Goal: Task Accomplishment & Management: Manage account settings

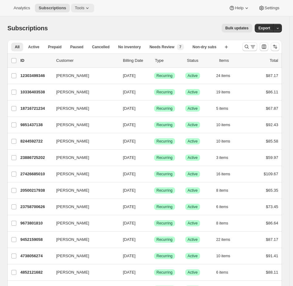
click at [84, 7] on span "Tools" at bounding box center [80, 8] width 10 height 5
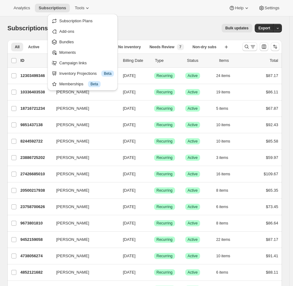
click at [149, 38] on div "Subscriptions. This page is ready Subscriptions Bulk updates More actions Bulk …" at bounding box center [144, 27] width 275 height 23
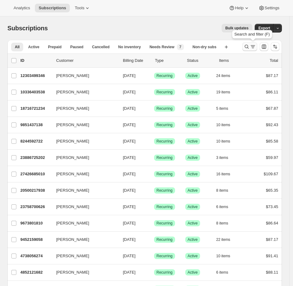
click at [250, 45] on icon "Search and filter results" at bounding box center [247, 47] width 6 height 6
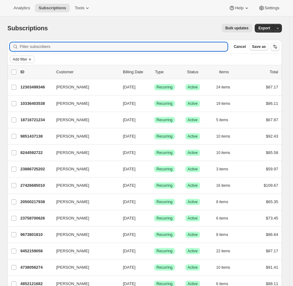
click at [24, 58] on span "Add filter" at bounding box center [20, 59] width 15 height 5
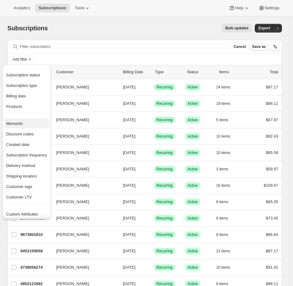
click at [21, 123] on span "Moments" at bounding box center [14, 123] width 16 height 5
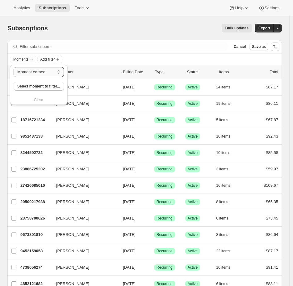
click at [43, 70] on select "Moment earned Moment claimed" at bounding box center [39, 72] width 50 height 10
click at [14, 67] on select "Moment earned Moment claimed" at bounding box center [39, 72] width 50 height 10
click at [45, 87] on span "Select moment to filter..." at bounding box center [38, 86] width 43 height 5
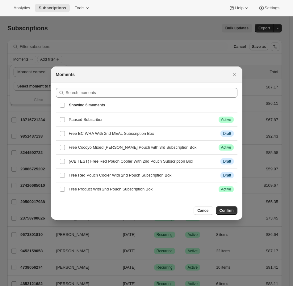
click at [62, 107] on div "Select all 6 moments Showing 6 moments" at bounding box center [147, 105] width 174 height 15
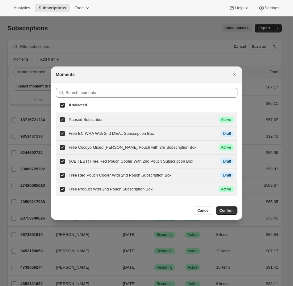
checkbox input "true"
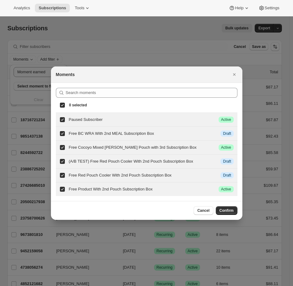
checkbox input "true"
click at [225, 212] on span "Confirm" at bounding box center [227, 210] width 14 height 5
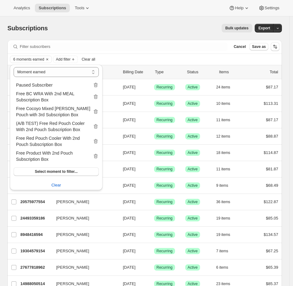
click at [146, 52] on div "Filter subscribers Cancel Save as" at bounding box center [144, 47] width 275 height 14
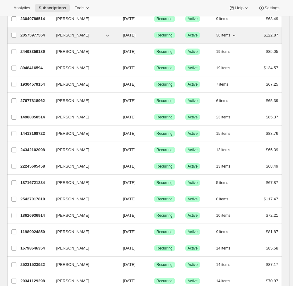
scroll to position [413, 0]
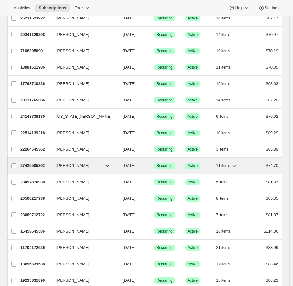
click at [221, 165] on span "11 items" at bounding box center [223, 165] width 14 height 5
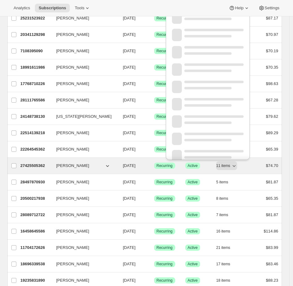
click at [254, 168] on div "27425505362 Patricia Estes-Garretson 08/27/2025 Success Recurring Success Activ…" at bounding box center [149, 165] width 258 height 9
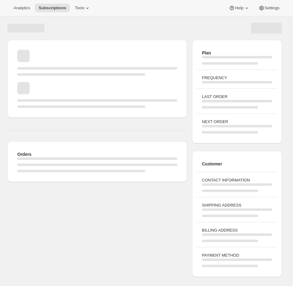
click at [252, 169] on div "Customer" at bounding box center [237, 164] width 80 height 16
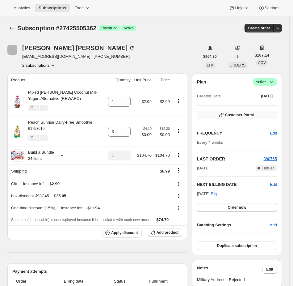
click at [245, 114] on span "Customer Portal" at bounding box center [239, 115] width 29 height 5
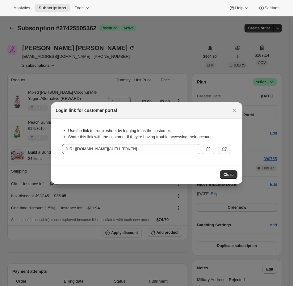
click at [222, 148] on icon ":rct:" at bounding box center [225, 149] width 6 height 6
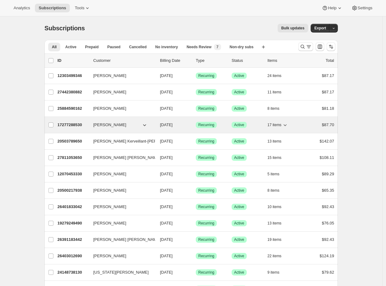
click at [291, 128] on div "17 items" at bounding box center [283, 125] width 31 height 9
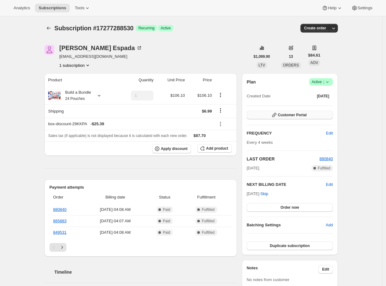
click at [296, 112] on button "Customer Portal" at bounding box center [290, 115] width 86 height 9
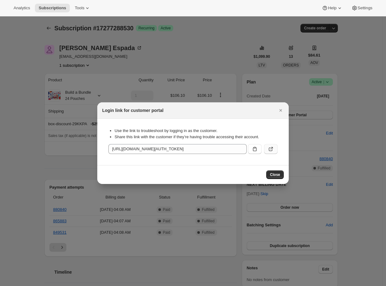
click at [274, 149] on button ":rrj:" at bounding box center [271, 149] width 14 height 10
click at [283, 109] on icon "Close" at bounding box center [281, 110] width 6 height 6
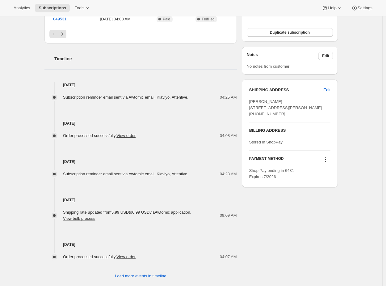
scroll to position [225, 0]
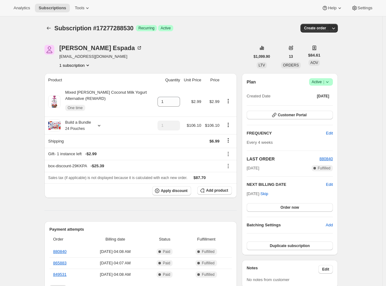
click at [230, 103] on icon "Product actions" at bounding box center [228, 101] width 6 height 6
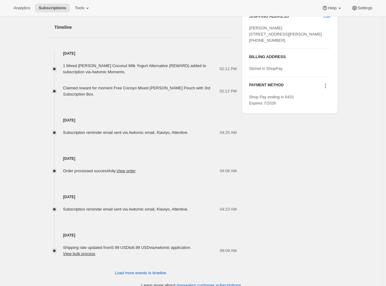
scroll to position [269, 0]
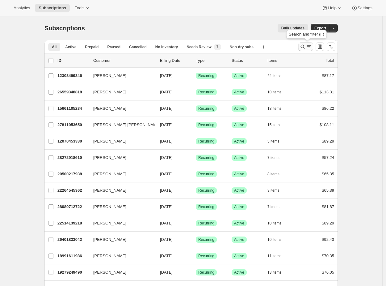
click at [305, 46] on icon "Search and filter results" at bounding box center [303, 47] width 4 height 4
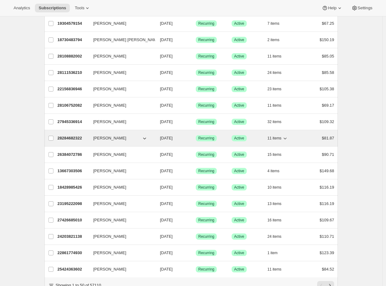
scroll to position [651, 0]
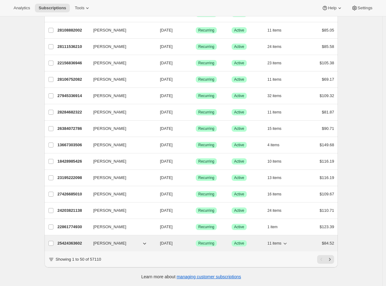
click at [291, 239] on div "11 items" at bounding box center [283, 243] width 31 height 9
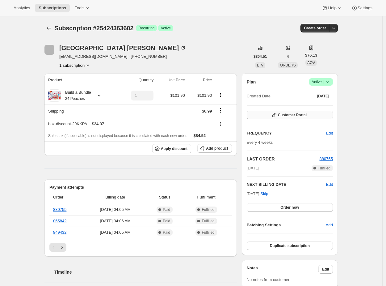
click at [302, 113] on span "Customer Portal" at bounding box center [292, 115] width 29 height 5
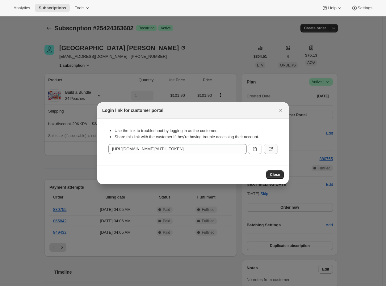
click at [275, 146] on button ":rc9:" at bounding box center [271, 149] width 14 height 10
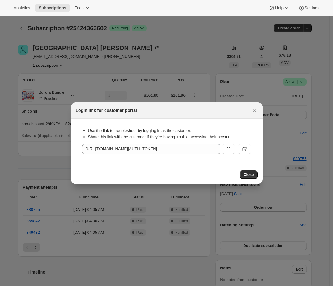
click at [230, 38] on div at bounding box center [166, 143] width 333 height 286
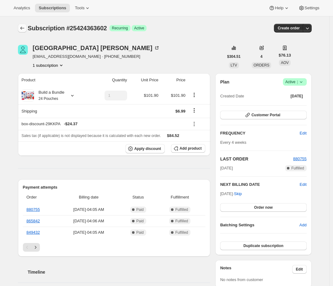
click at [21, 25] on div at bounding box center [23, 28] width 10 height 9
click at [23, 28] on icon "Subscriptions" at bounding box center [22, 28] width 6 height 6
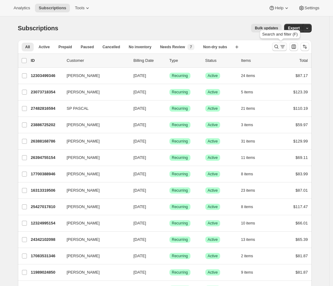
click at [278, 45] on icon "Search and filter results" at bounding box center [276, 47] width 6 height 6
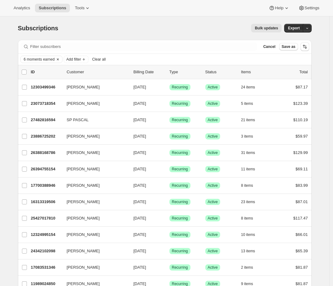
click at [48, 61] on span "6 moments earned" at bounding box center [39, 59] width 31 height 5
click at [51, 87] on span "Select moment to filter..." at bounding box center [50, 86] width 43 height 5
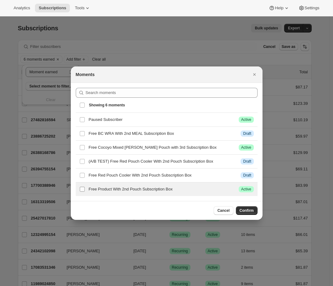
click at [78, 192] on label "checkbox" at bounding box center [82, 189] width 13 height 14
click at [80, 192] on input "checkbox" at bounding box center [82, 189] width 5 height 5
checkbox input "true"
click at [248, 210] on span "Confirm" at bounding box center [247, 210] width 14 height 5
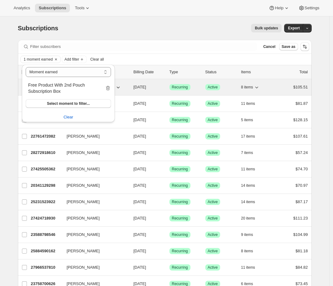
click at [272, 85] on div "8 items" at bounding box center [256, 87] width 31 height 9
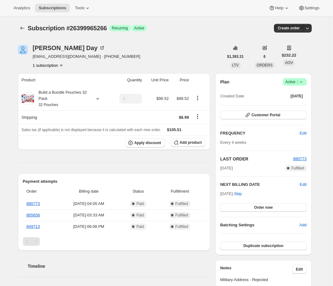
click at [253, 119] on div "Plan Success Active | Created Date Jun 4, 2025 Customer Portal FREQUENCY Edit E…" at bounding box center [263, 164] width 86 height 172
click at [253, 116] on span "Customer Portal" at bounding box center [265, 115] width 29 height 5
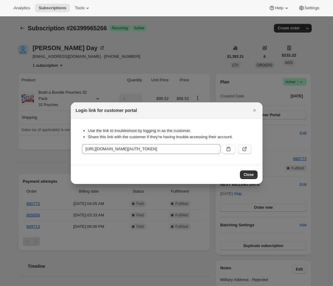
click at [246, 145] on button ":rqv:" at bounding box center [245, 149] width 14 height 10
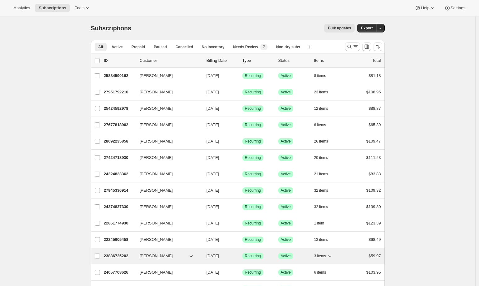
scroll to position [63, 0]
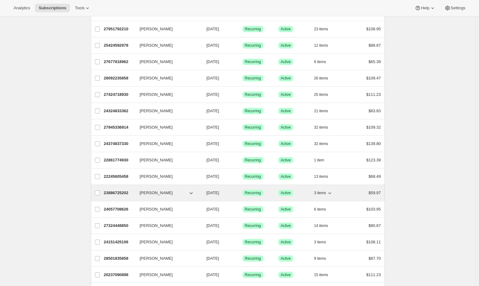
click at [333, 194] on icon "button" at bounding box center [329, 193] width 6 height 6
click at [351, 198] on div "Tara Chu 23886725202 Tara Chu 08/27/2025 Success Recurring Success Active 3 ite…" at bounding box center [238, 193] width 294 height 16
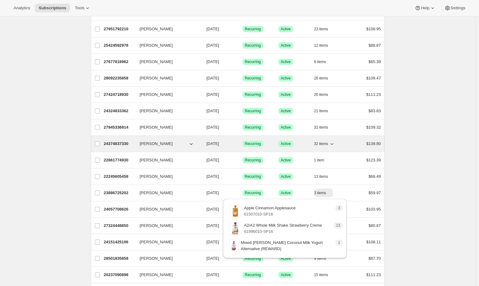
click at [345, 147] on div "32 items" at bounding box center [329, 143] width 31 height 9
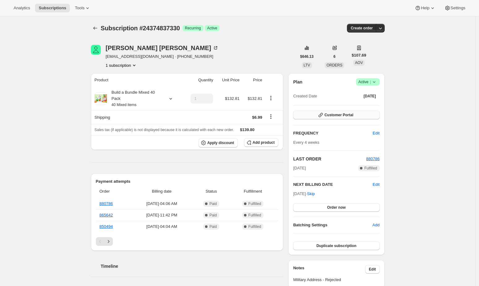
click at [322, 114] on icon "button" at bounding box center [320, 115] width 6 height 6
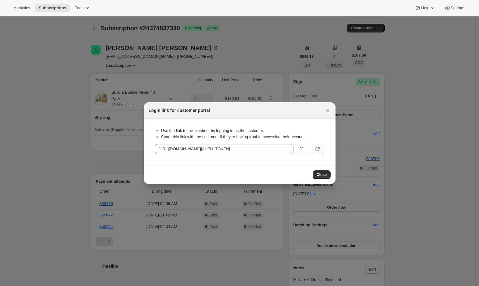
click at [320, 149] on icon ":r18b:" at bounding box center [317, 149] width 6 height 6
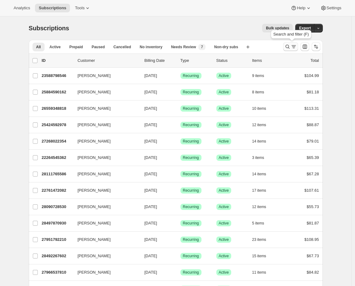
click at [290, 46] on icon "Search and filter results" at bounding box center [287, 47] width 6 height 6
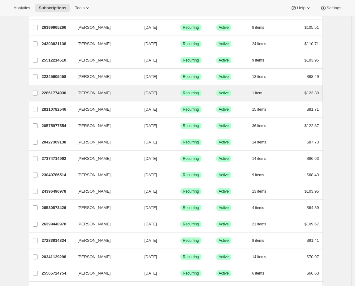
scroll to position [651, 0]
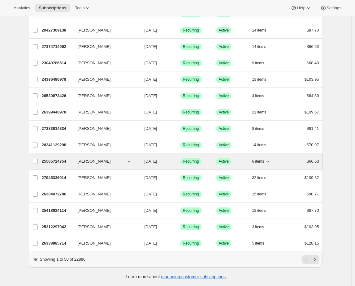
click at [241, 158] on p "Success Active" at bounding box center [231, 161] width 31 height 6
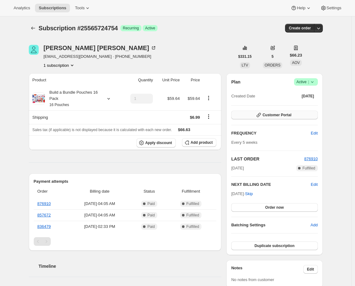
click at [257, 115] on icon "button" at bounding box center [258, 115] width 6 height 6
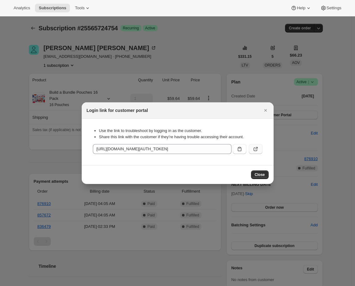
click at [256, 148] on icon ":r1ma:" at bounding box center [255, 149] width 6 height 6
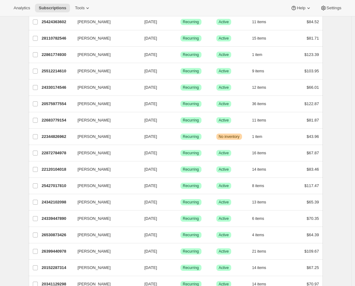
scroll to position [445, 0]
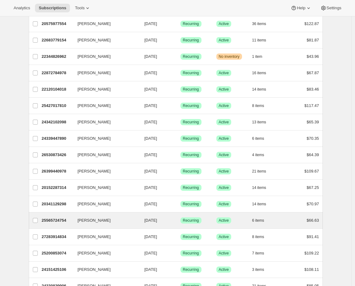
click at [296, 215] on div "Madeleine M Downing 25565724754 Madeleine M Downing 08/27/2025 Success Recurrin…" at bounding box center [176, 220] width 294 height 16
click at [288, 221] on div "25565724754 Madeleine M Downing 08/27/2025 Success Recurring Success Active 6 i…" at bounding box center [180, 220] width 277 height 9
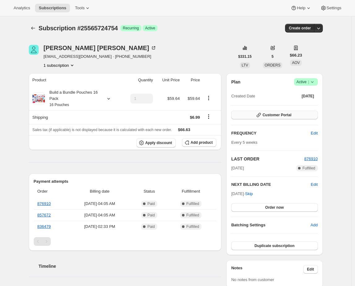
click at [276, 114] on span "Customer Portal" at bounding box center [276, 115] width 29 height 5
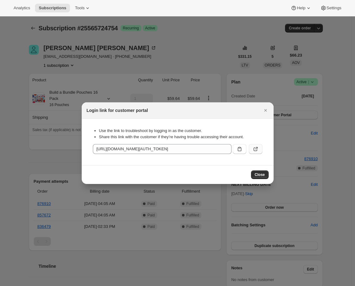
click at [260, 147] on button ":r23n:" at bounding box center [256, 149] width 14 height 10
click at [189, 56] on div at bounding box center [177, 143] width 355 height 286
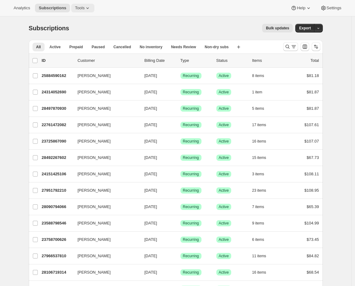
click at [79, 5] on button "Tools" at bounding box center [82, 8] width 23 height 9
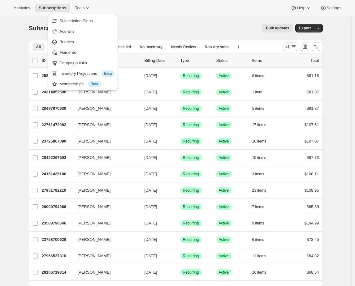
click at [153, 17] on div "Subscriptions. This page is ready Subscriptions Bulk updates More actions Bulk …" at bounding box center [176, 27] width 294 height 23
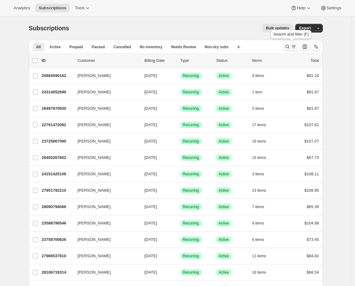
click at [288, 46] on icon "Search and filter results" at bounding box center [287, 47] width 6 height 6
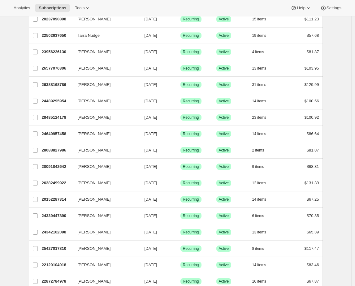
scroll to position [651, 0]
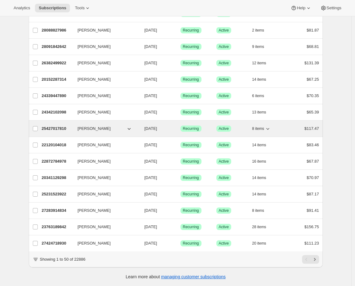
click at [271, 126] on icon "button" at bounding box center [267, 129] width 6 height 6
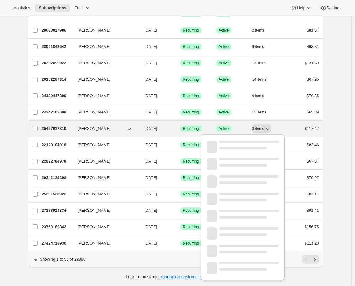
click at [295, 126] on div "$117.47" at bounding box center [303, 129] width 31 height 6
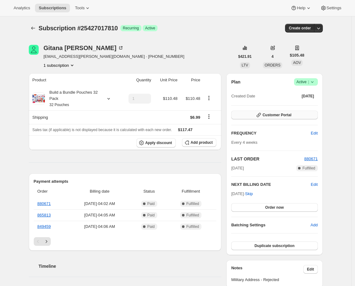
click at [299, 115] on button "Customer Portal" at bounding box center [274, 115] width 86 height 9
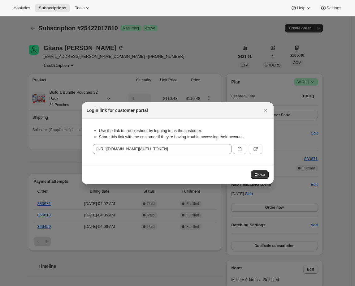
click at [262, 147] on div "Use the link to troubleshoot by logging in as the customer. Share this link wit…" at bounding box center [178, 142] width 182 height 36
click at [258, 149] on icon ":r2hg:" at bounding box center [255, 149] width 6 height 6
click at [228, 58] on div at bounding box center [177, 143] width 355 height 286
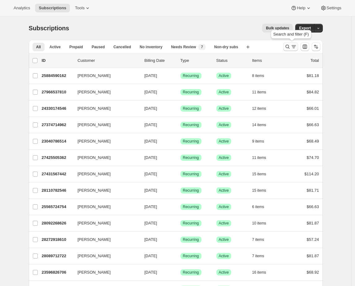
click at [288, 49] on icon "Search and filter results" at bounding box center [287, 47] width 6 height 6
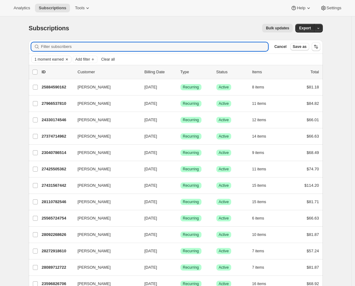
click at [48, 59] on span "1 moment earned" at bounding box center [49, 59] width 29 height 5
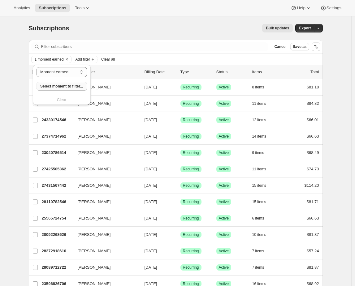
click at [59, 87] on span "Select moment to filter..." at bounding box center [61, 86] width 43 height 5
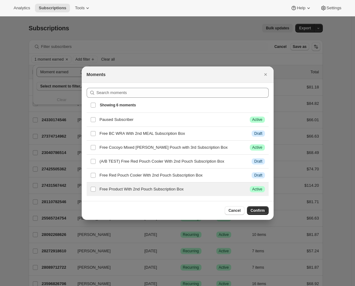
click at [140, 192] on h3 "Free Product With 2nd Pouch Subscription Box" at bounding box center [172, 189] width 145 height 6
click at [92, 189] on input "checkbox" at bounding box center [93, 189] width 5 height 5
checkbox input "true"
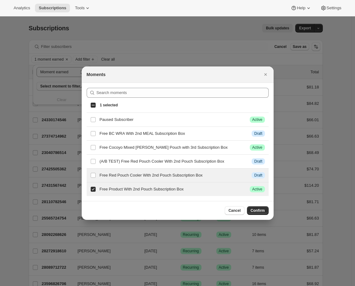
click at [145, 178] on div "checkbox Free Red Pouch Cooler With 2nd Pouch Subscription Box Info Draft" at bounding box center [178, 175] width 182 height 14
checkbox input "false"
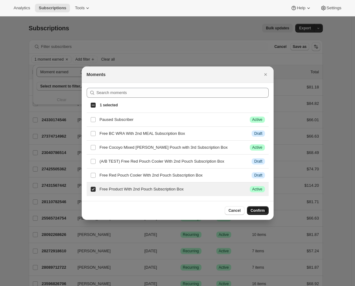
click at [257, 212] on span "Confirm" at bounding box center [257, 210] width 14 height 5
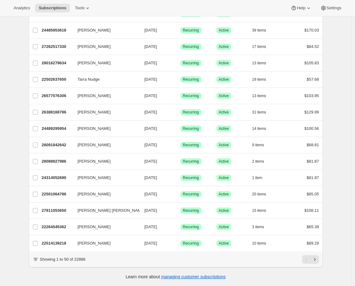
scroll to position [348, 0]
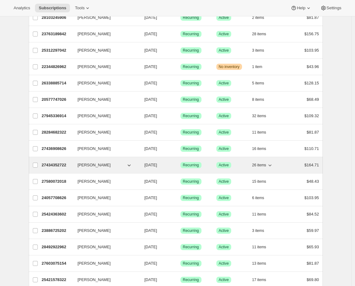
click at [244, 163] on p "Success Active" at bounding box center [231, 165] width 31 height 6
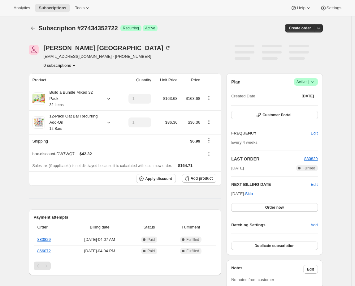
click at [274, 110] on div "Plan Success Active | Created Date Jul 2, 2025 Customer Portal FREQUENCY Edit E…" at bounding box center [274, 164] width 86 height 172
click at [272, 117] on span "Customer Portal" at bounding box center [276, 115] width 29 height 5
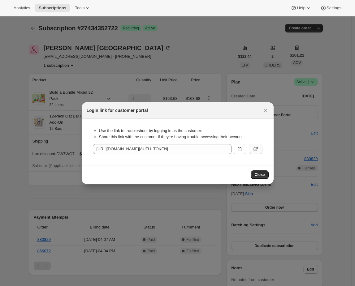
click at [256, 151] on icon ":r2vr:" at bounding box center [255, 149] width 6 height 6
click at [254, 151] on icon ":r2vr:" at bounding box center [255, 149] width 6 height 6
